Goal: Find specific page/section: Find specific page/section

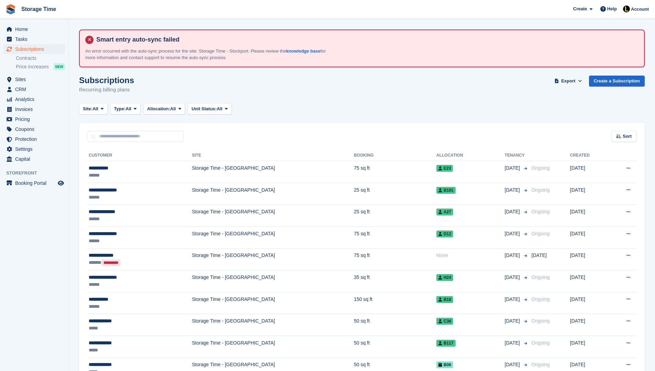
click at [127, 134] on input "text" at bounding box center [135, 136] width 96 height 11
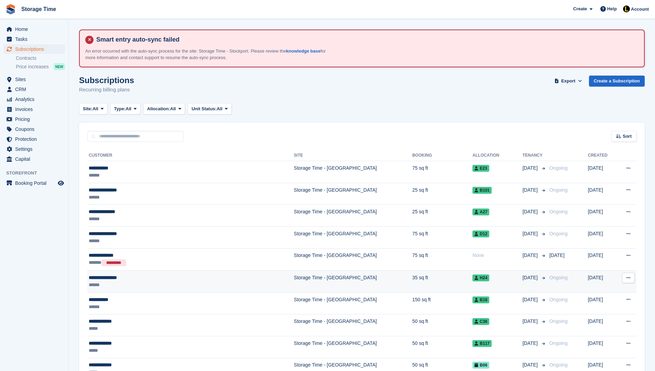
click at [131, 287] on div "******" at bounding box center [160, 285] width 143 height 7
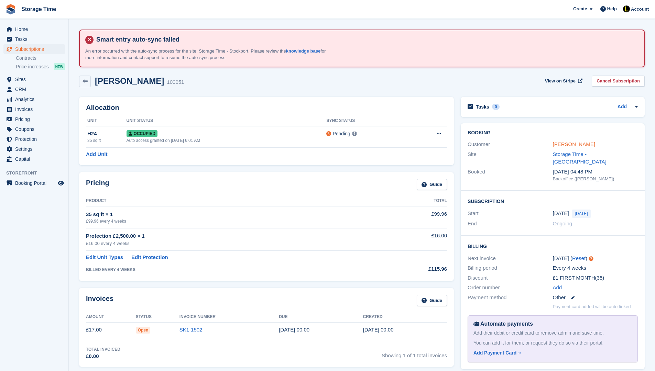
click at [581, 143] on link "Caroline Carolan" at bounding box center [574, 144] width 42 height 6
